Goal: Task Accomplishment & Management: Manage account settings

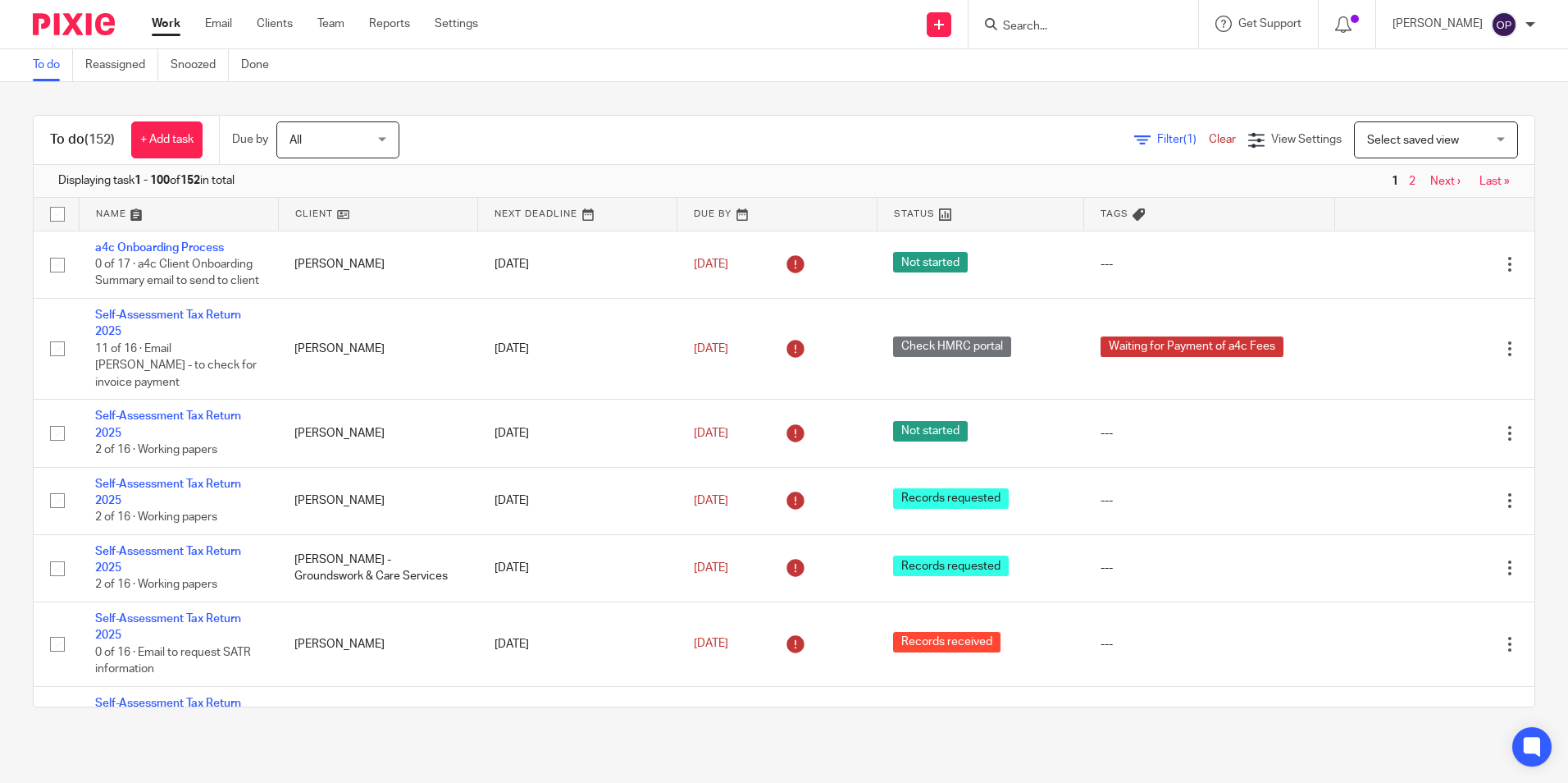
click at [1091, 34] on input "Search" at bounding box center [1075, 27] width 147 height 15
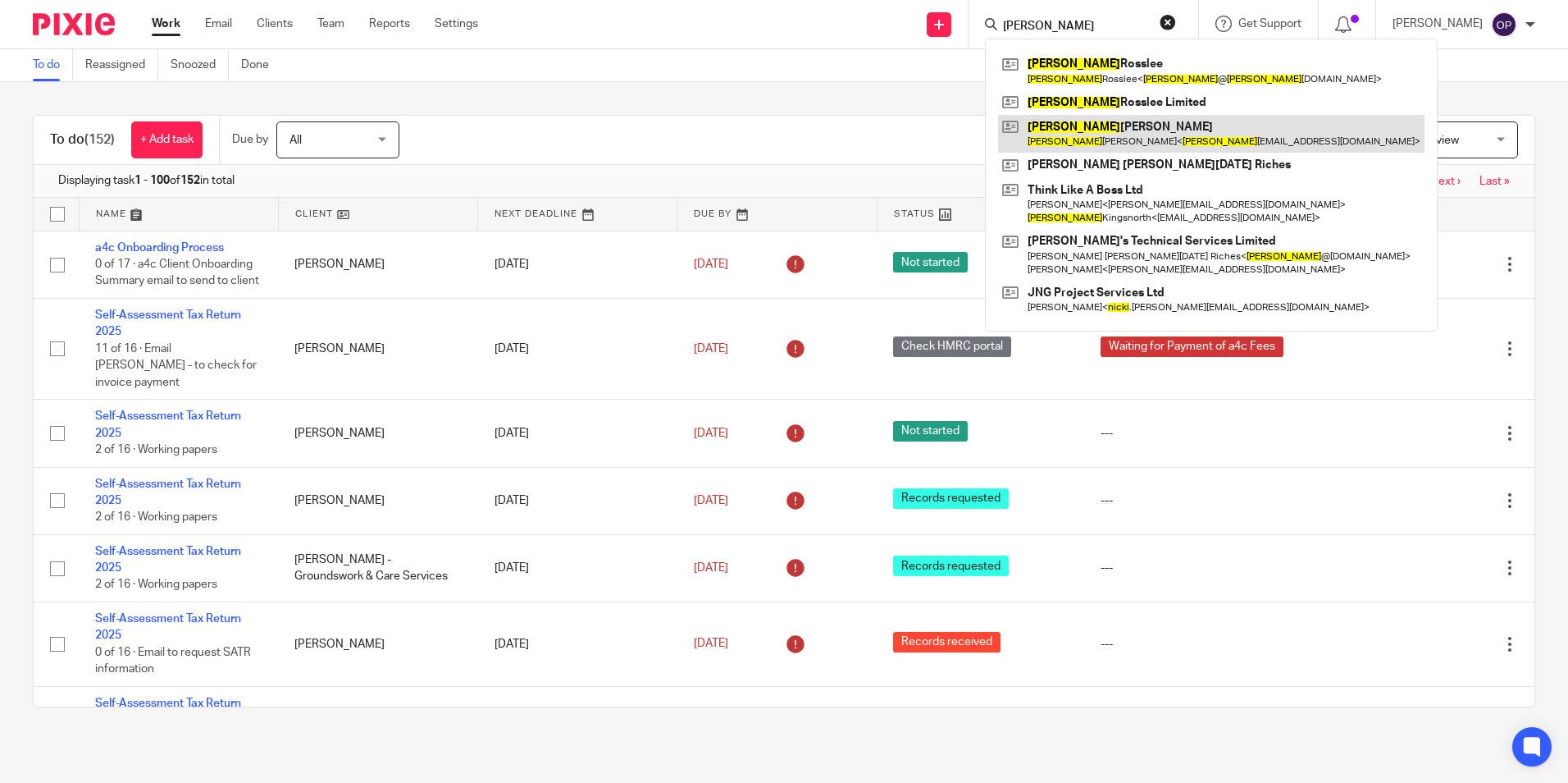
type input "vicki"
click at [1095, 135] on link at bounding box center [1211, 134] width 426 height 38
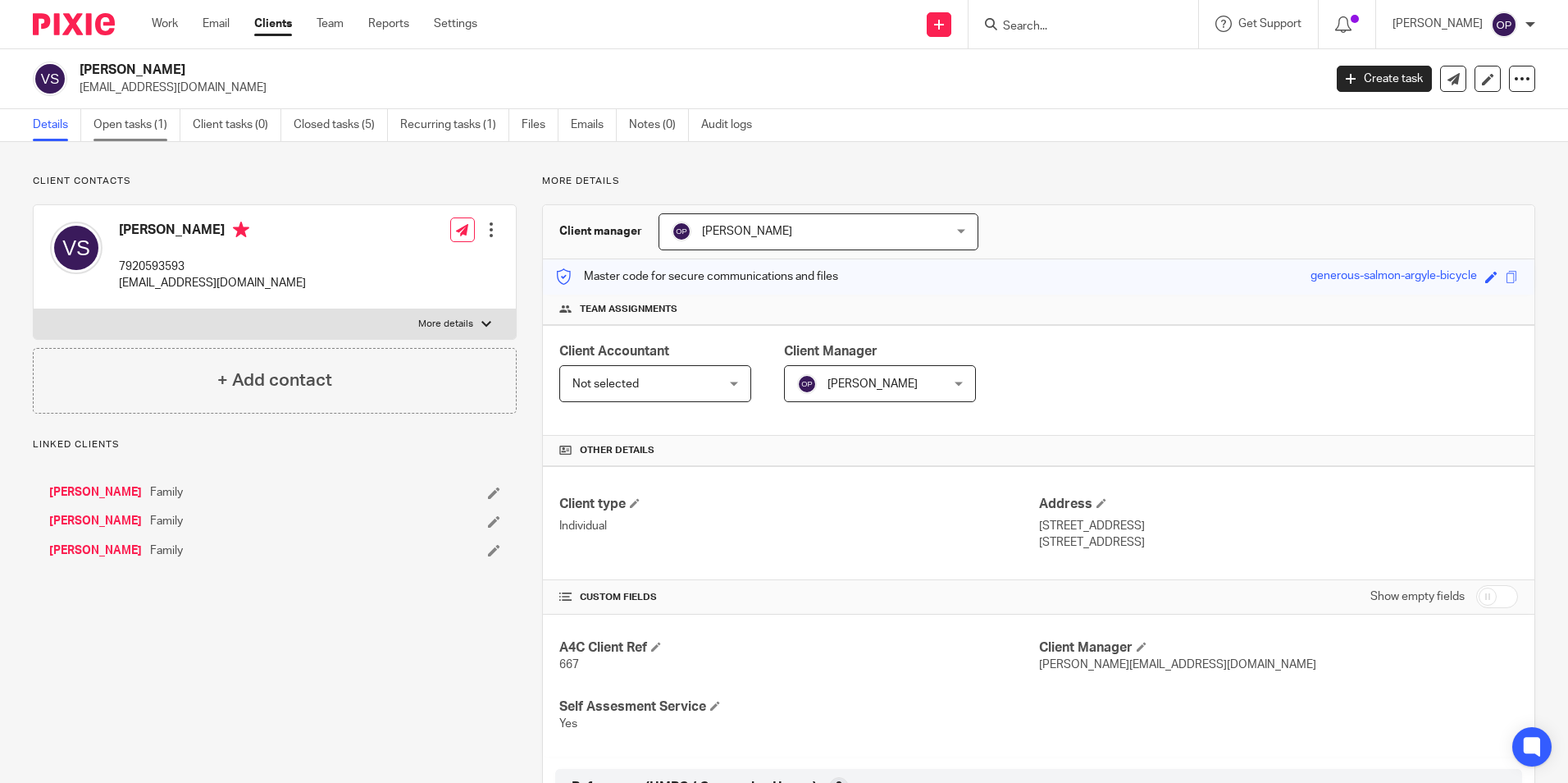
click at [124, 125] on link "Open tasks (1)" at bounding box center [137, 125] width 87 height 32
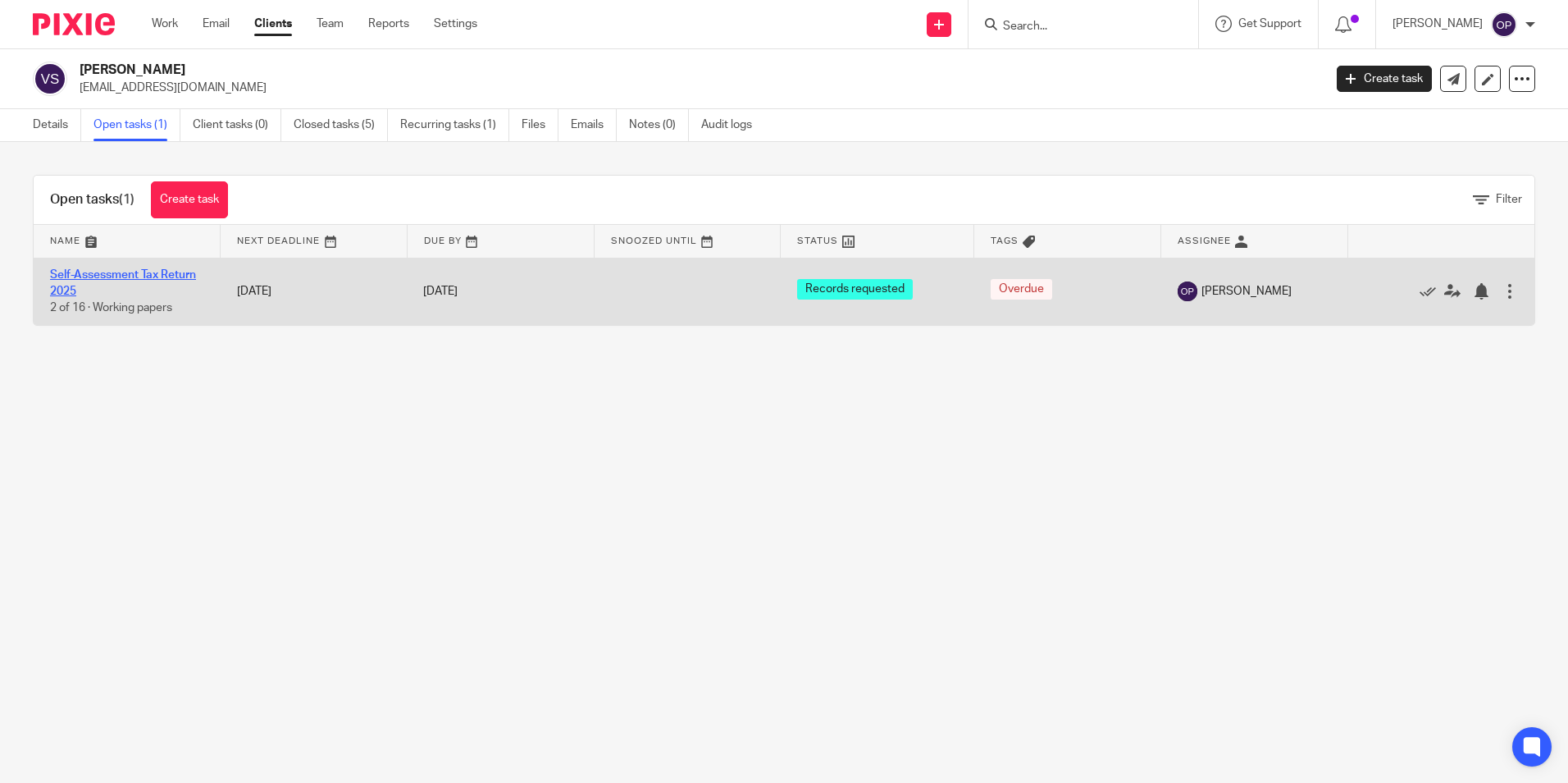
click at [178, 274] on link "Self-Assessment Tax Return 2025" at bounding box center [122, 283] width 146 height 28
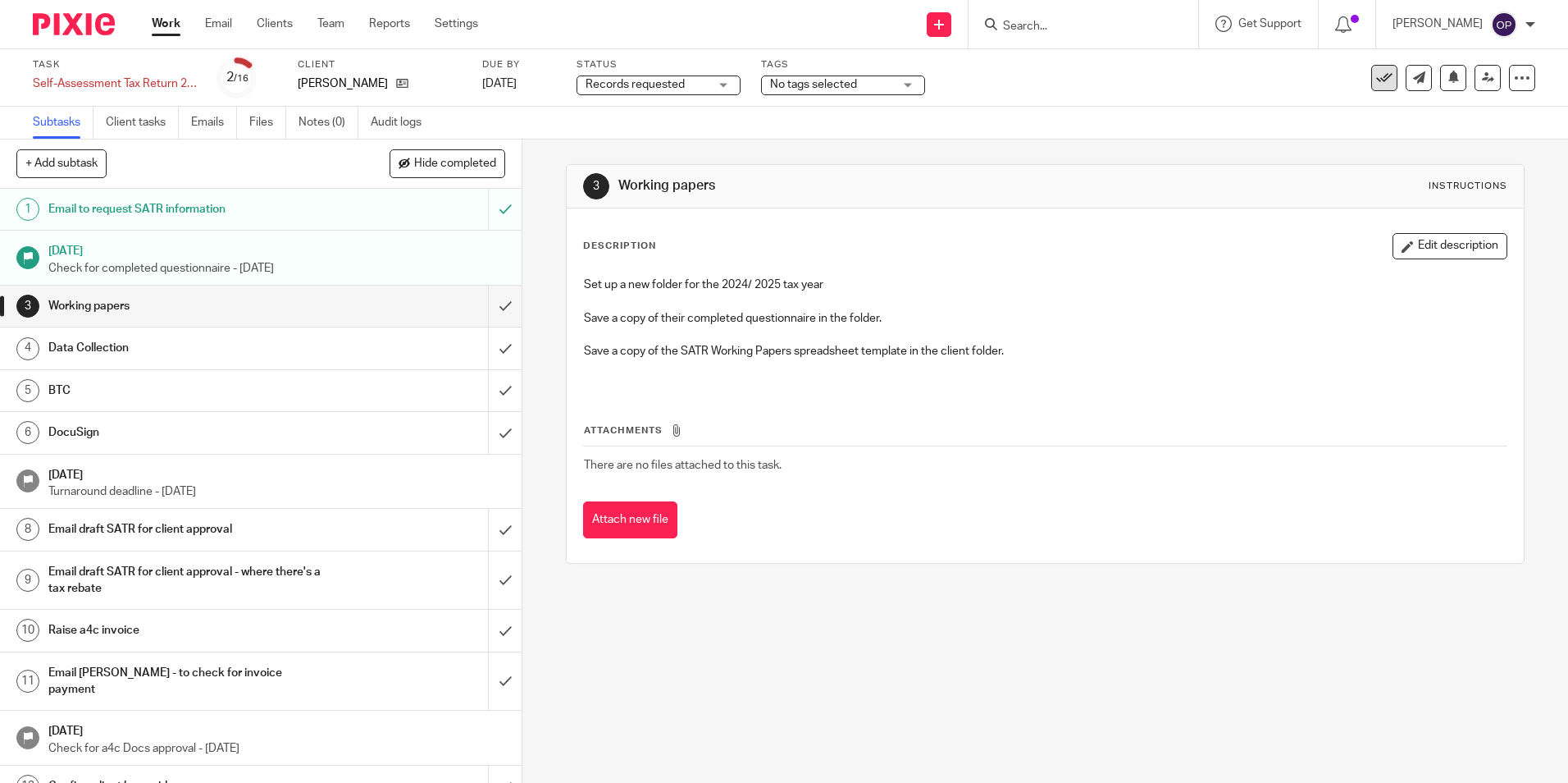
click at [1377, 84] on icon at bounding box center [1384, 78] width 17 height 17
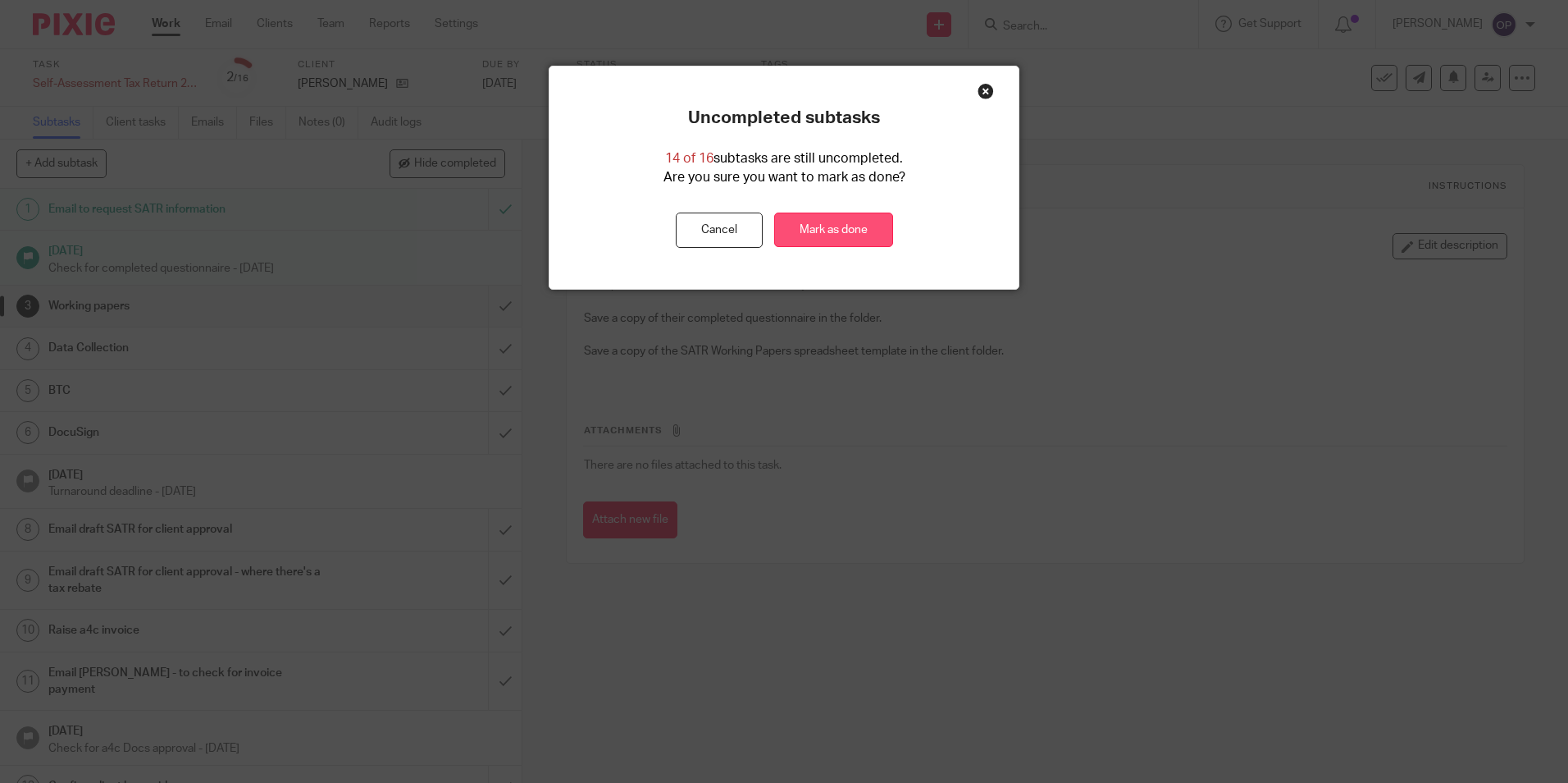
click at [817, 227] on link "Mark as done" at bounding box center [834, 230] width 119 height 36
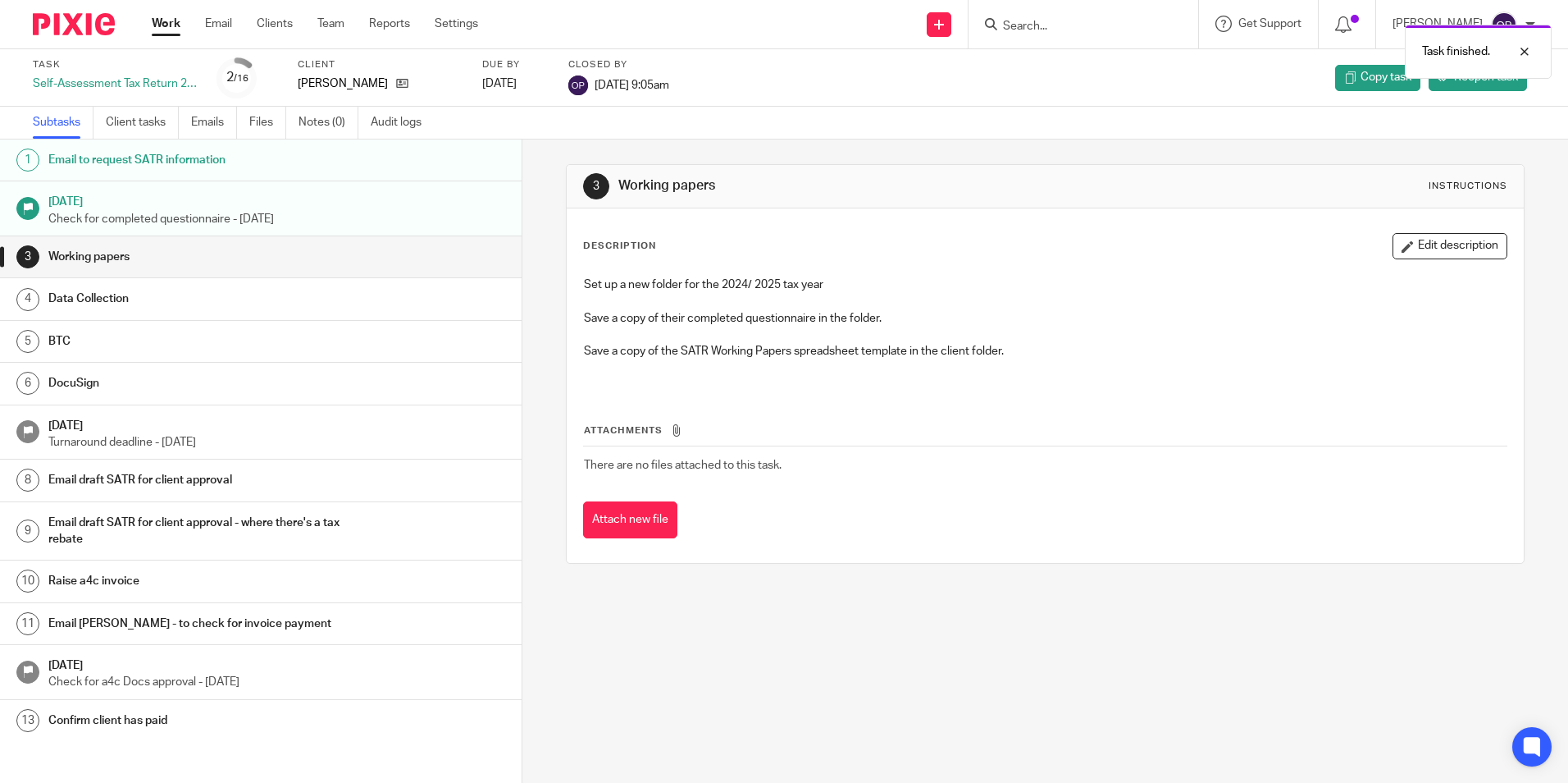
click at [175, 29] on link "Work" at bounding box center [165, 24] width 29 height 17
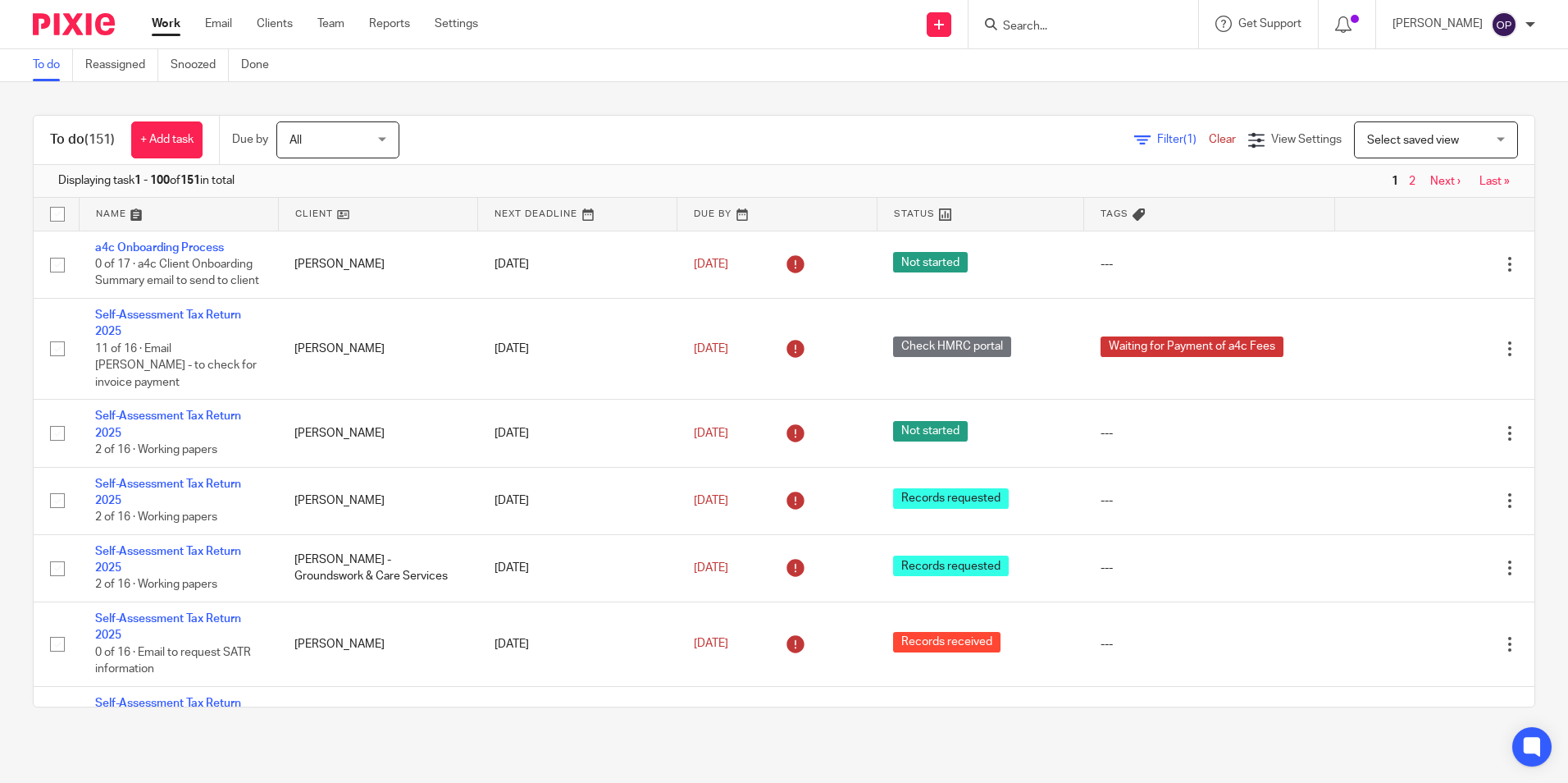
click at [1063, 12] on div at bounding box center [1083, 24] width 230 height 48
click at [1063, 22] on input "Search" at bounding box center [1075, 27] width 147 height 15
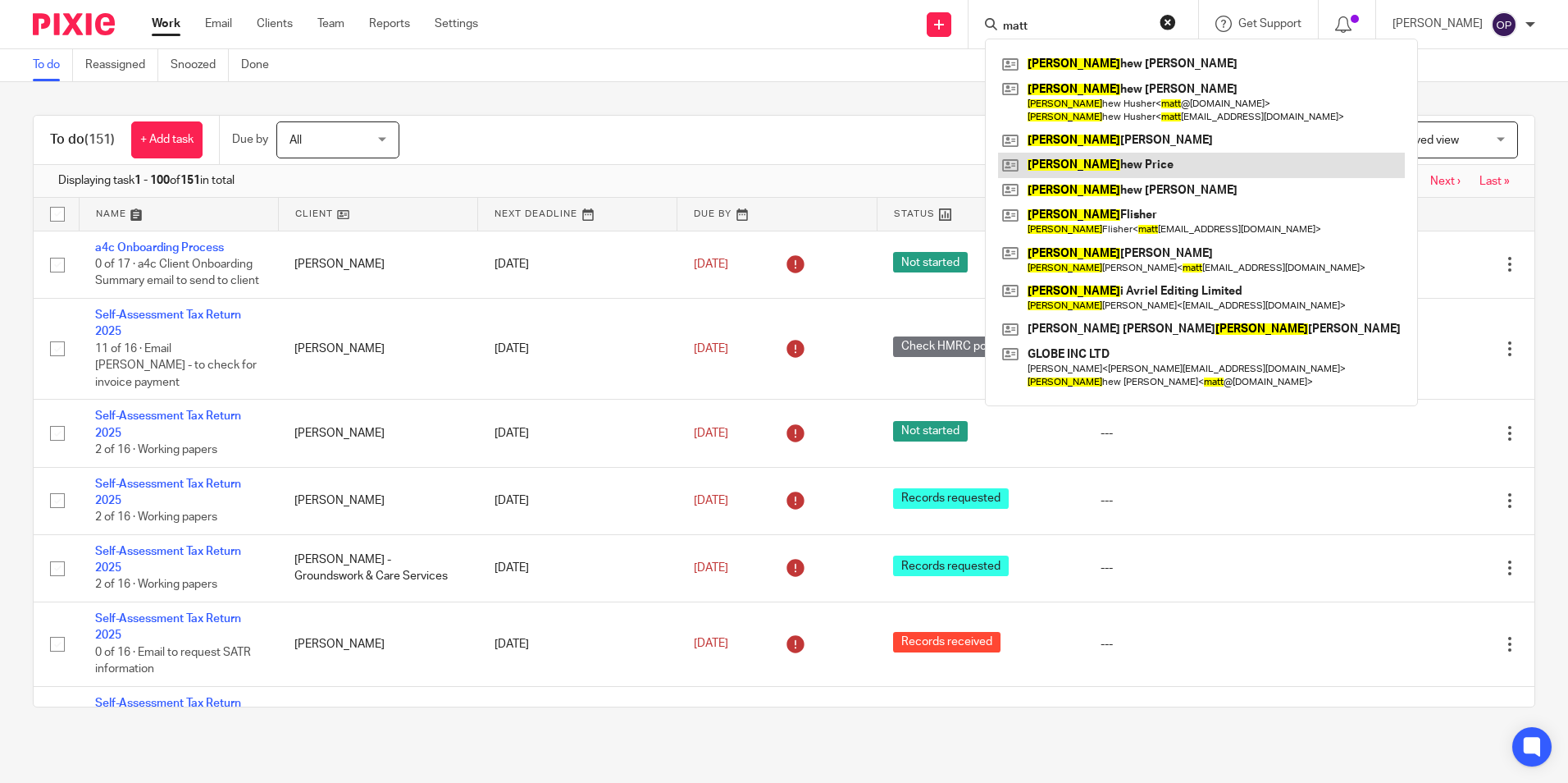
type input "matt"
click at [1091, 169] on link at bounding box center [1201, 165] width 407 height 25
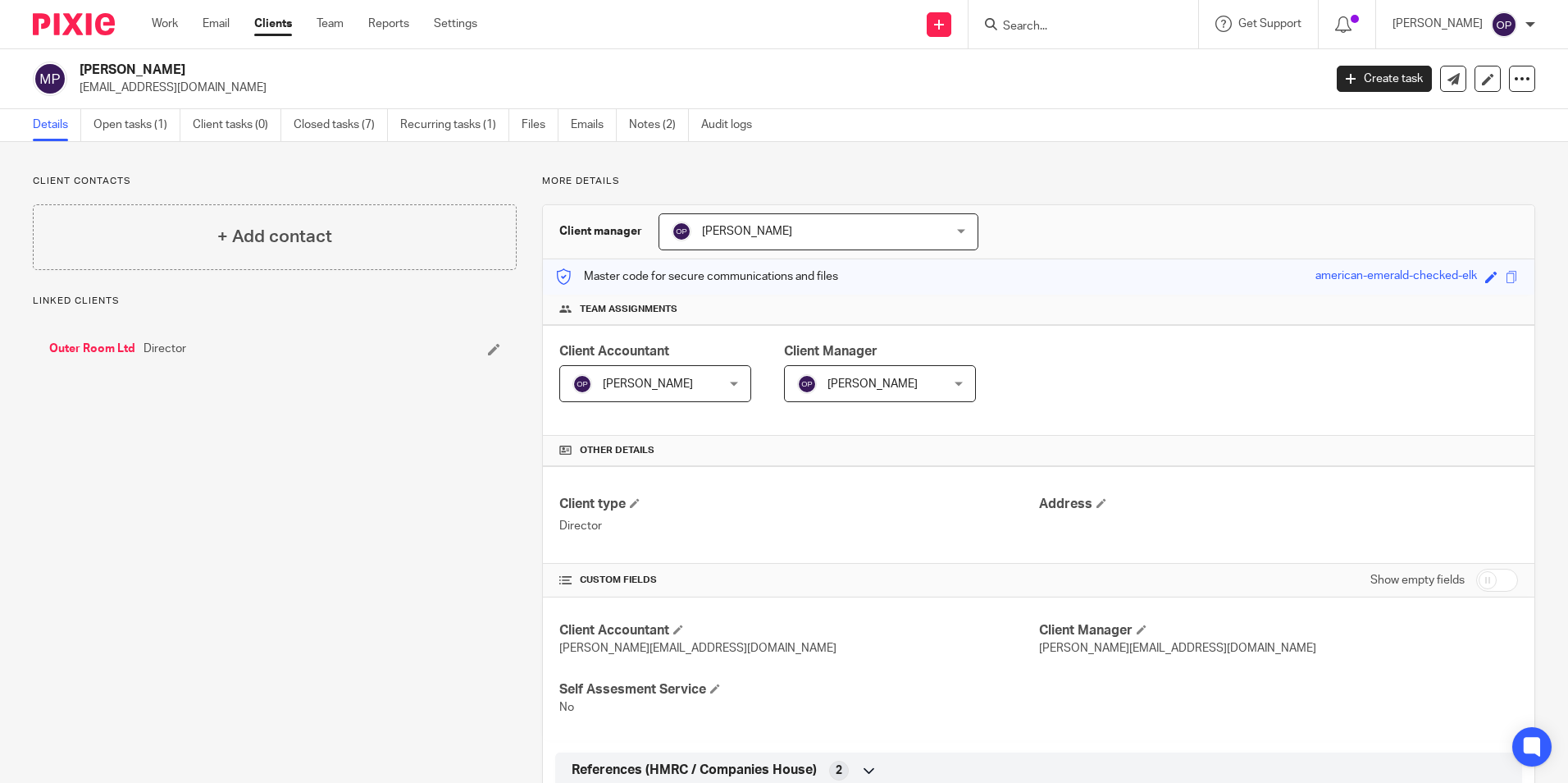
click at [83, 348] on link "Outer Room Ltd" at bounding box center [92, 348] width 86 height 17
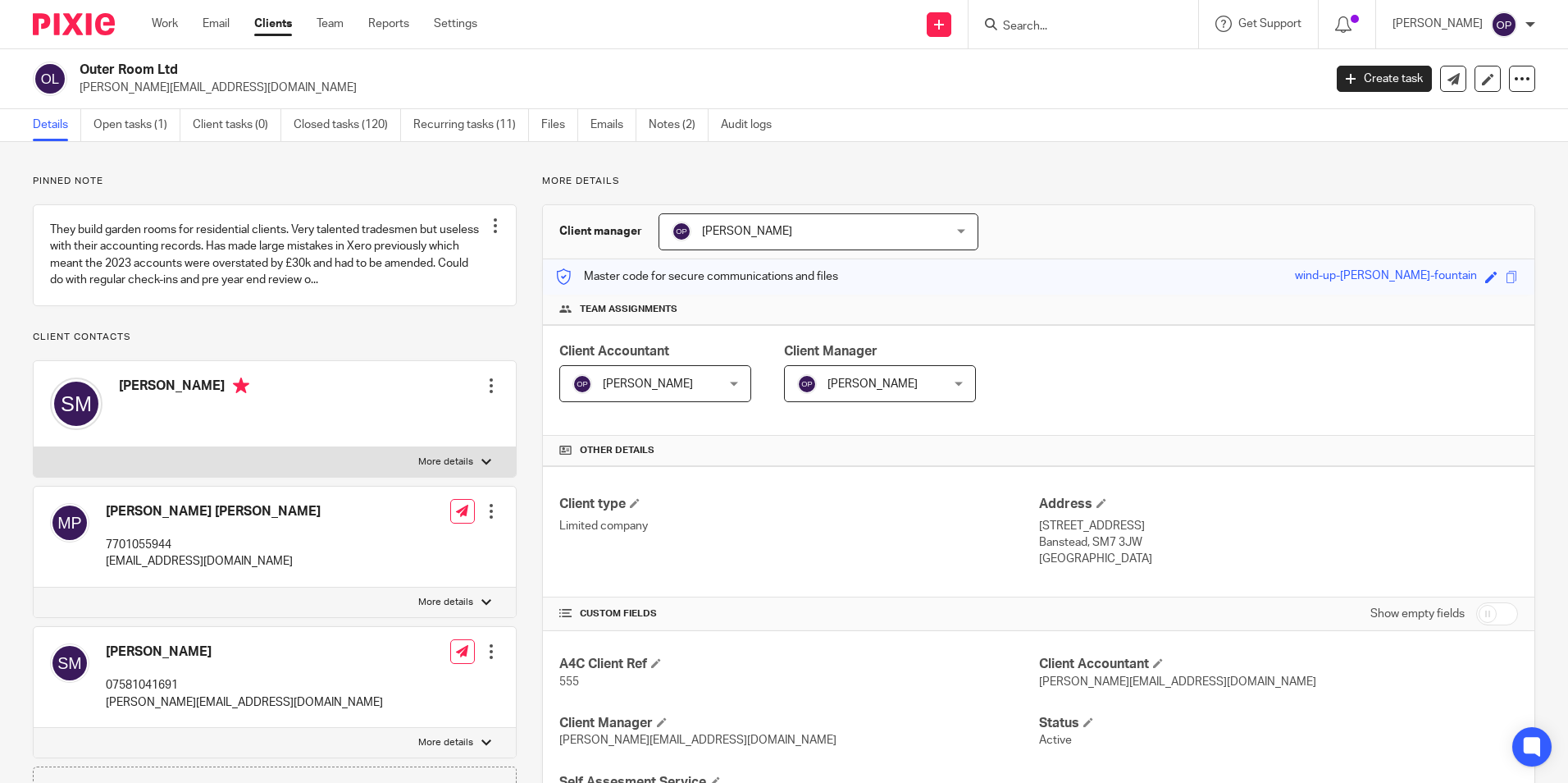
click at [297, 343] on p "Client contacts" at bounding box center [275, 337] width 484 height 13
